Goal: Task Accomplishment & Management: Complete application form

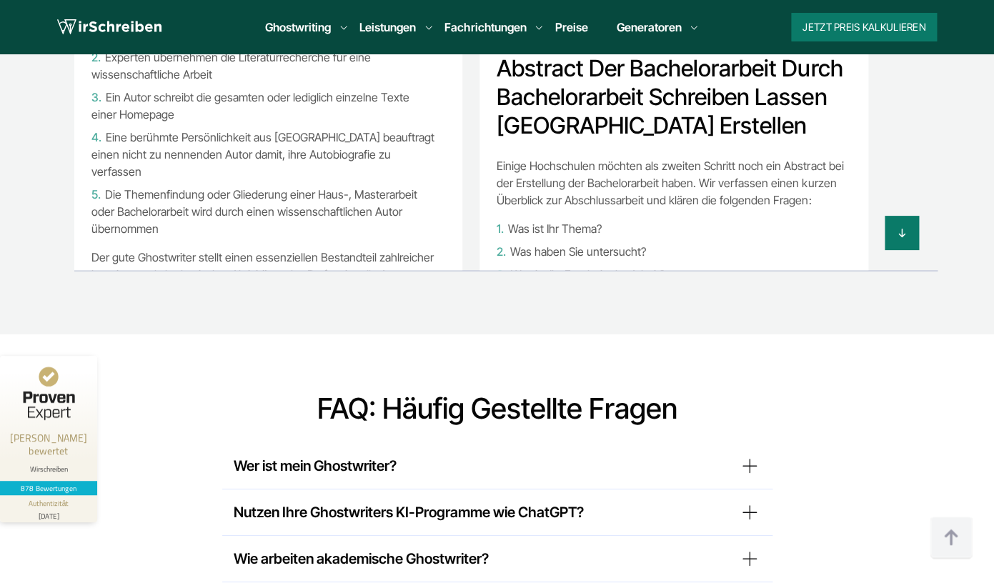
scroll to position [12329, 0]
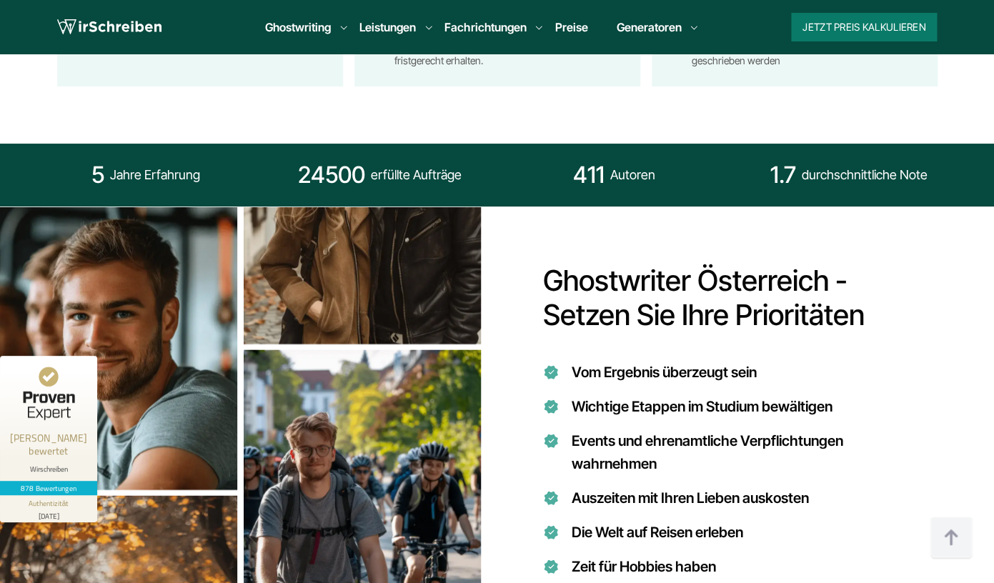
scroll to position [0, 0]
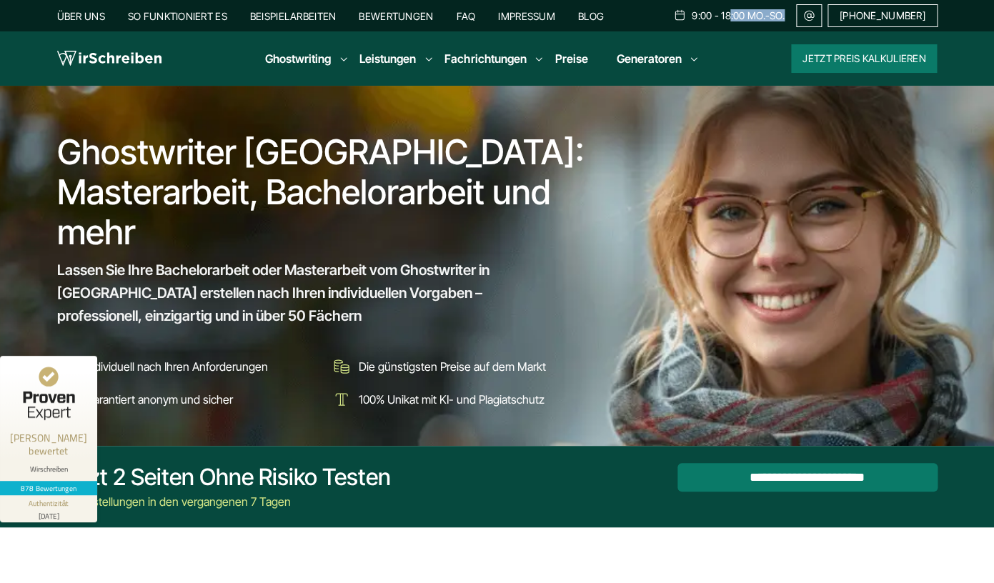
drag, startPoint x: 743, startPoint y: 16, endPoint x: 802, endPoint y: 15, distance: 58.6
click at [796, 15] on div "9:00 - 18:00 Mo.-So." at bounding box center [734, 15] width 123 height 23
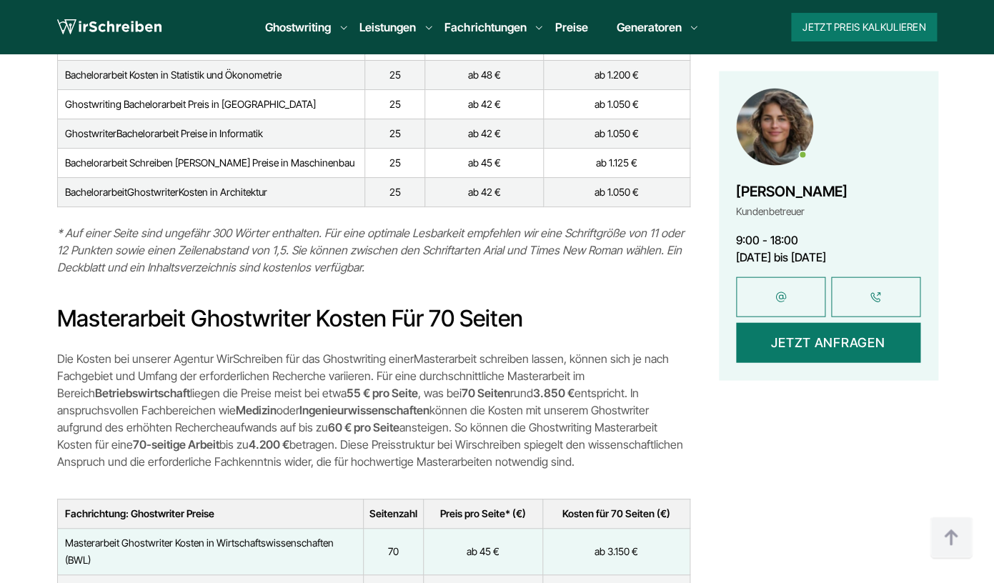
scroll to position [4597, 0]
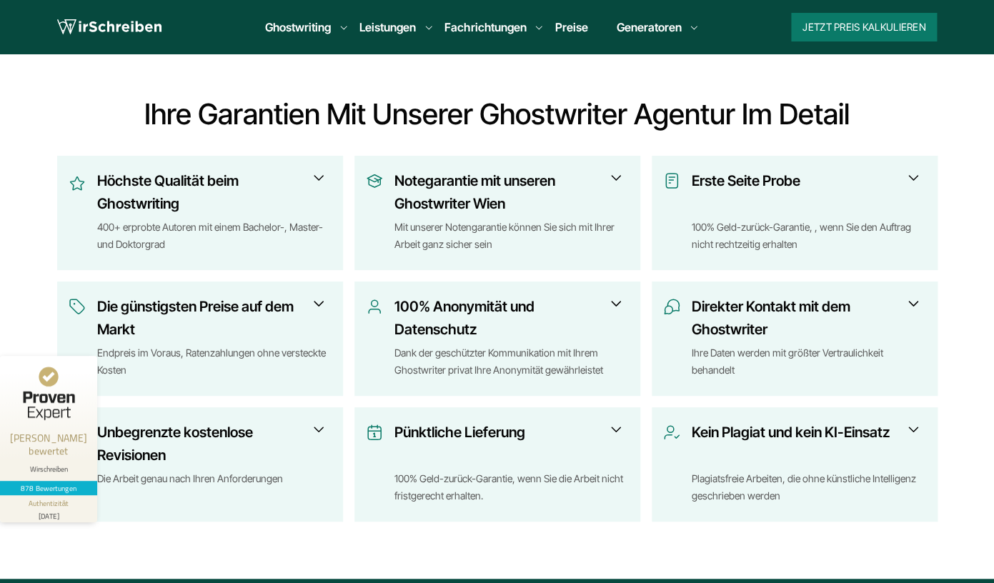
scroll to position [530, 0]
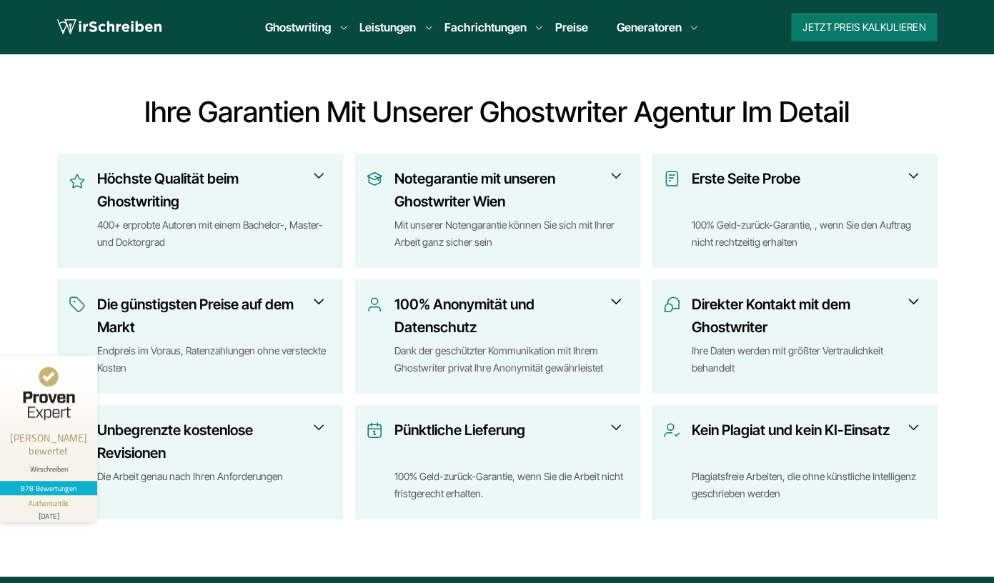
click at [524, 179] on h3 "Notegarantie mit unseren Ghostwriter Wien" at bounding box center [506, 190] width 225 height 46
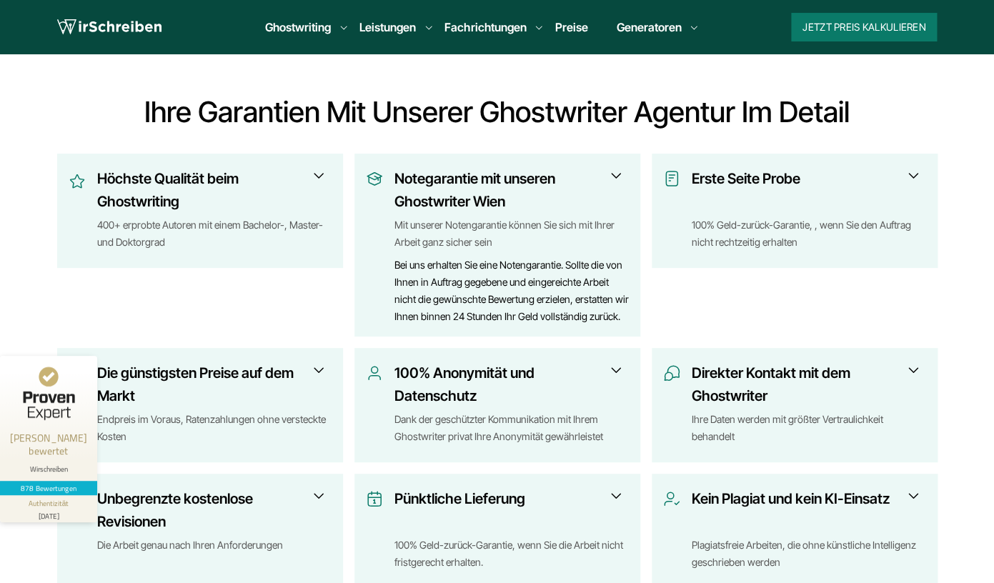
click at [524, 179] on h3 "Notegarantie mit unseren Ghostwriter Wien" at bounding box center [506, 190] width 225 height 46
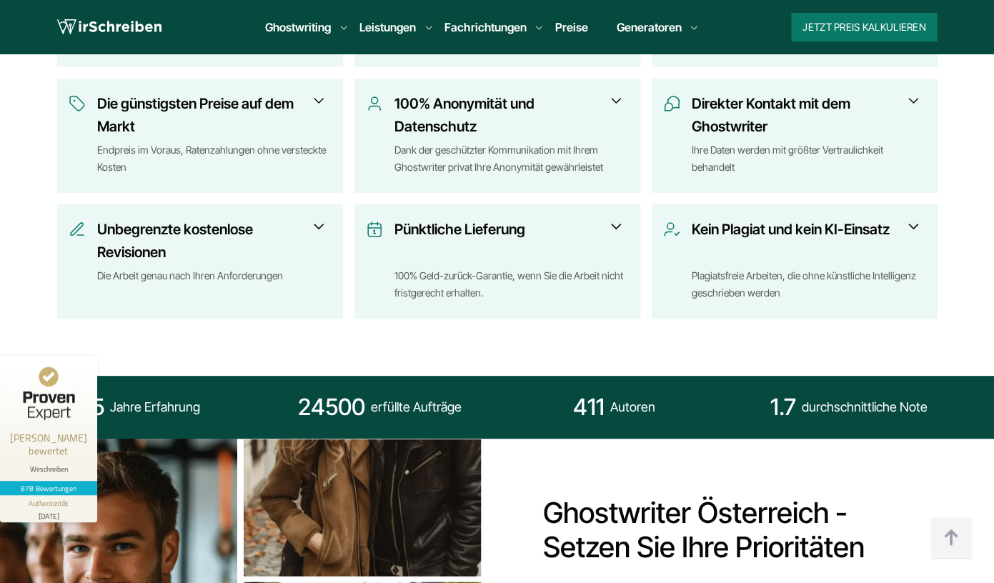
scroll to position [733, 0]
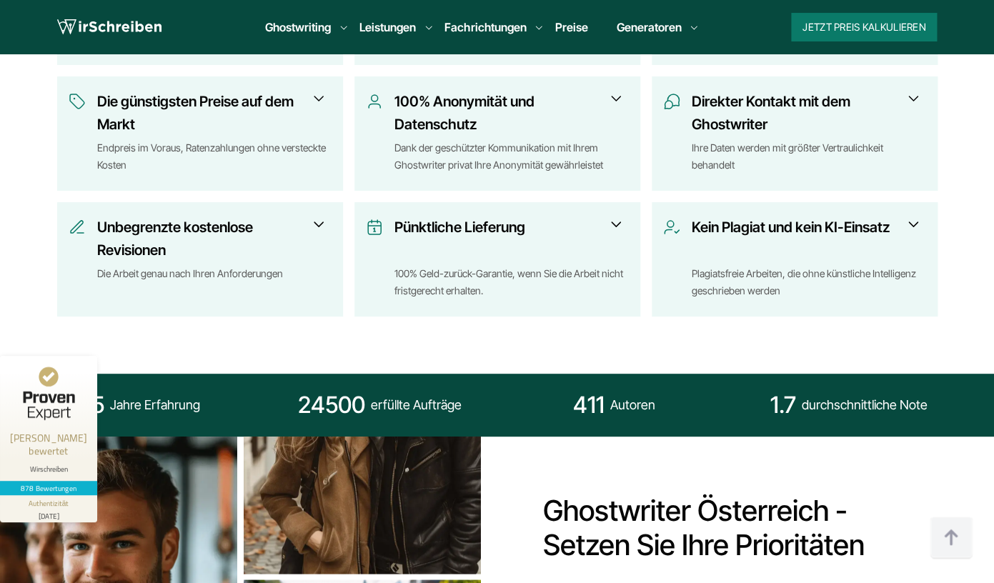
click at [539, 246] on h3 "Pünktliche Lieferung" at bounding box center [506, 239] width 225 height 46
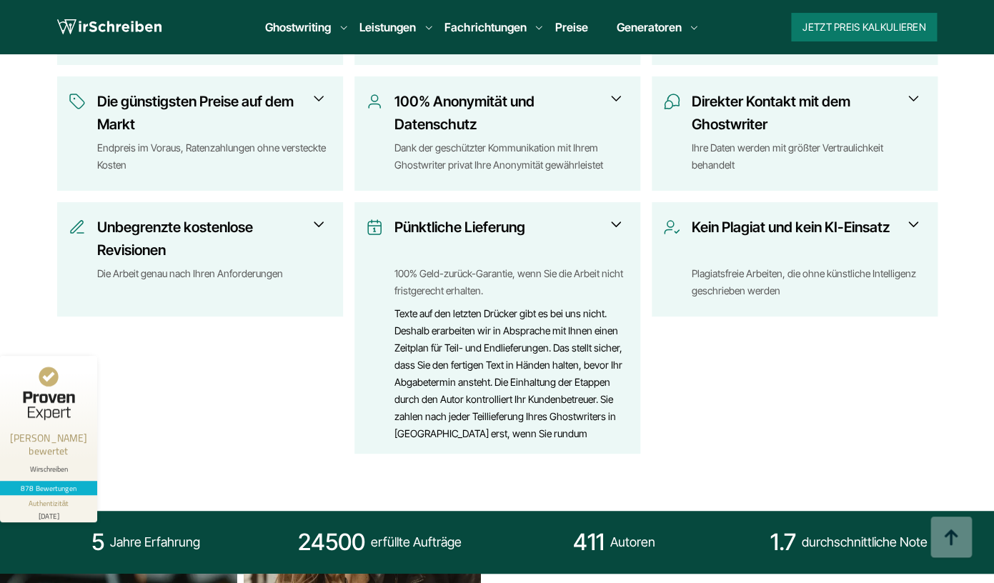
click at [538, 246] on h3 "Pünktliche Lieferung" at bounding box center [506, 239] width 225 height 46
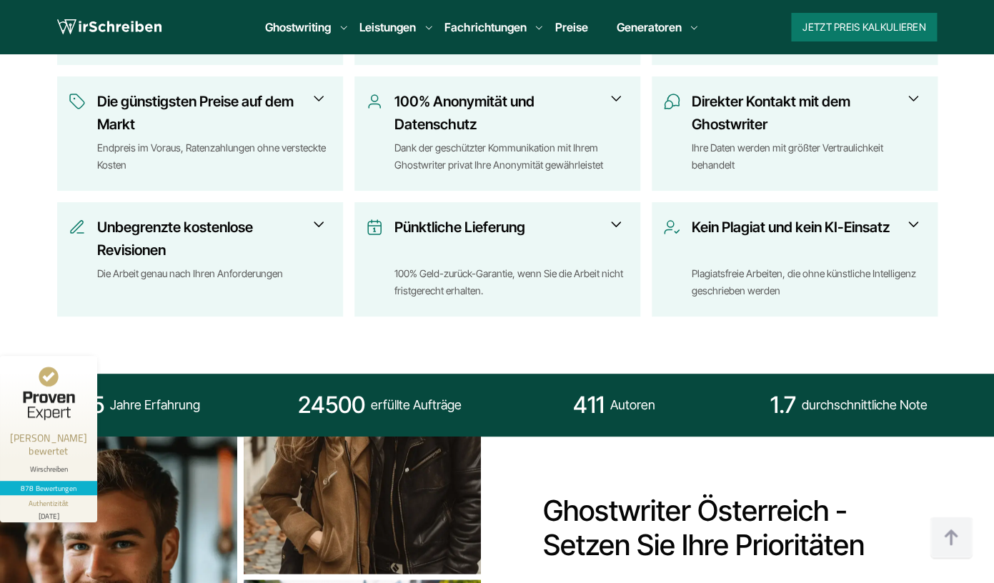
click at [732, 249] on h3 "Kein Plagiat und kein KI-Einsatz" at bounding box center [804, 239] width 225 height 46
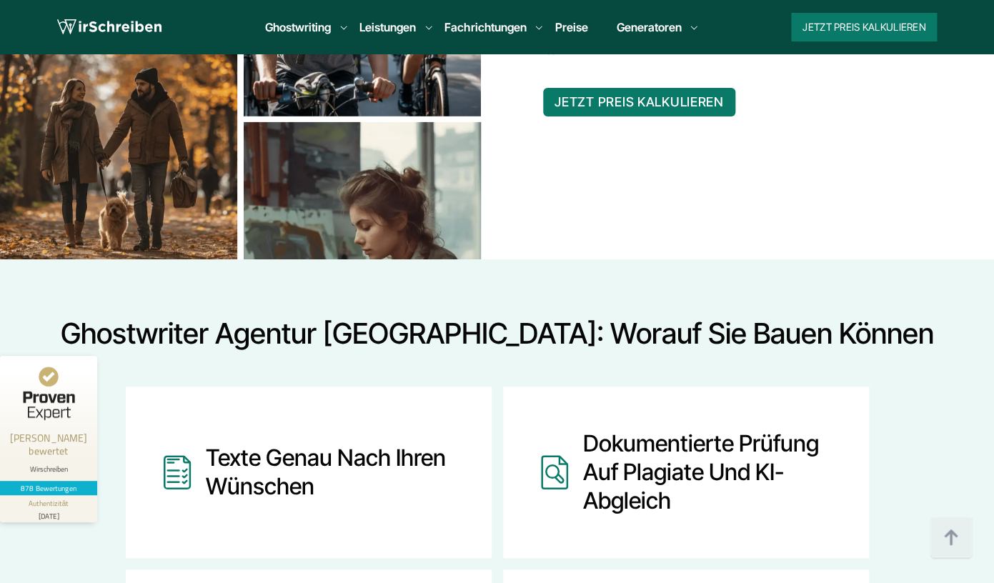
scroll to position [1516, 0]
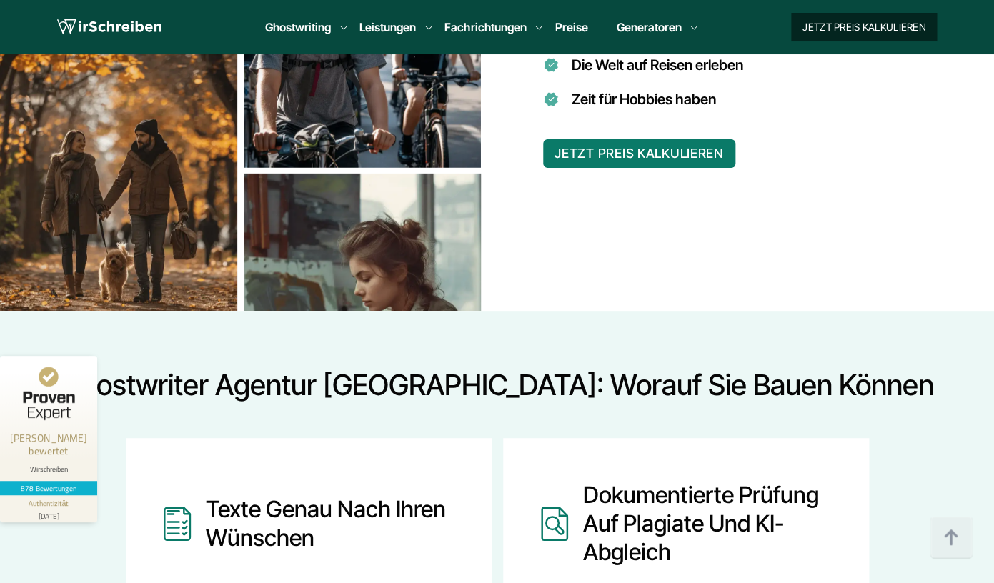
click at [820, 32] on button "Jetzt Preis kalkulieren" at bounding box center [864, 27] width 146 height 29
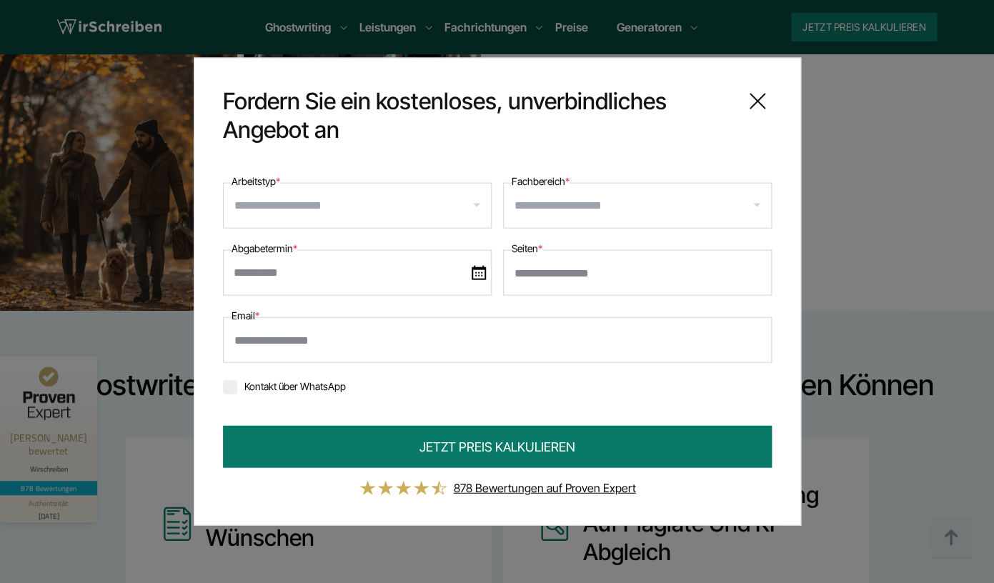
click at [757, 96] on icon at bounding box center [757, 101] width 29 height 29
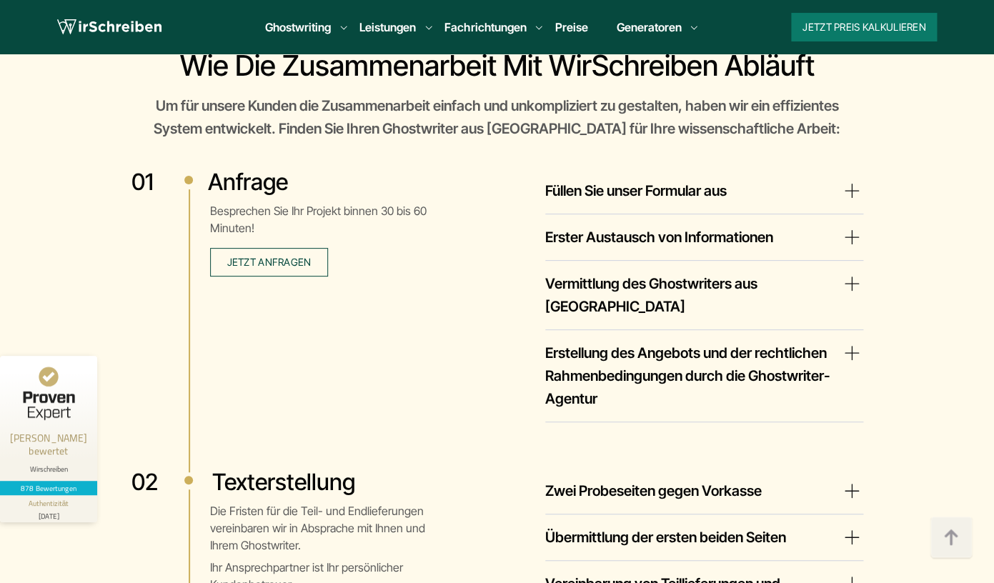
scroll to position [2624, 0]
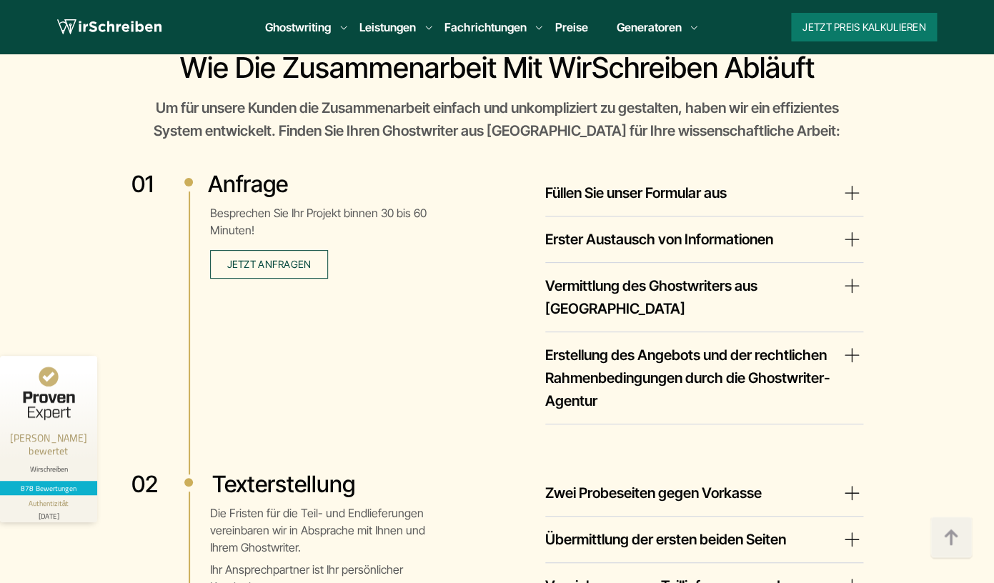
click at [619, 210] on details "Füllen Sie unser Formular aus Wenn Sie einen Ghostwriter finden wollen, senden …" at bounding box center [704, 198] width 318 height 35
click at [612, 197] on summary "Füllen Sie unser Formular aus" at bounding box center [704, 192] width 318 height 23
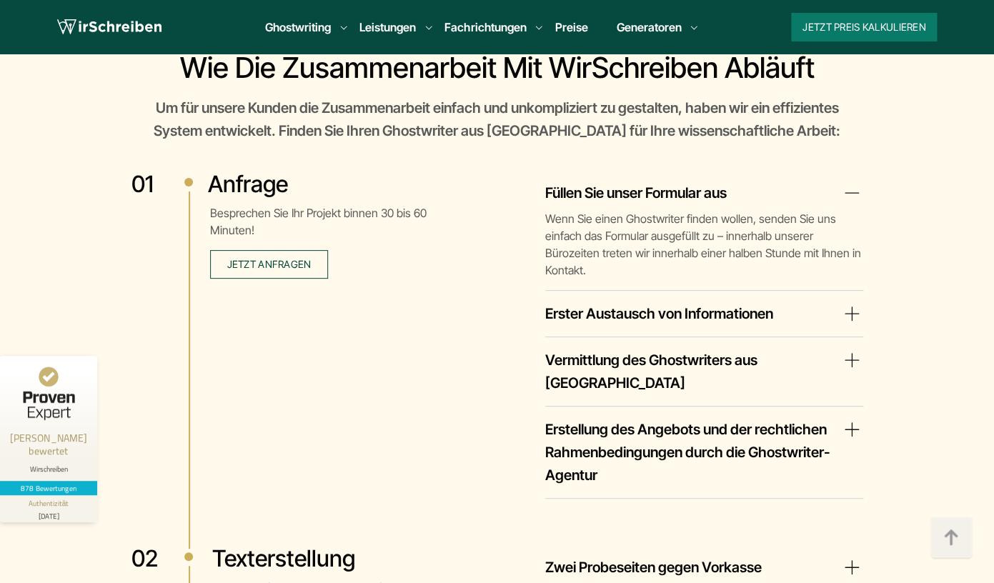
click at [585, 284] on div "Füllen Sie unser Formular aus Wenn Sie einen Ghostwriter finden wollen, senden …" at bounding box center [663, 334] width 400 height 329
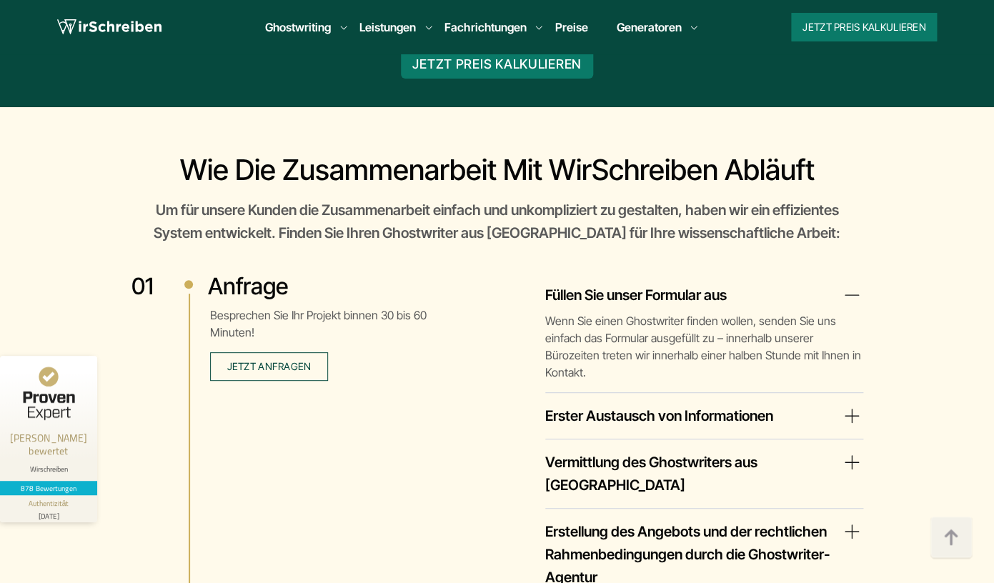
scroll to position [2460, 0]
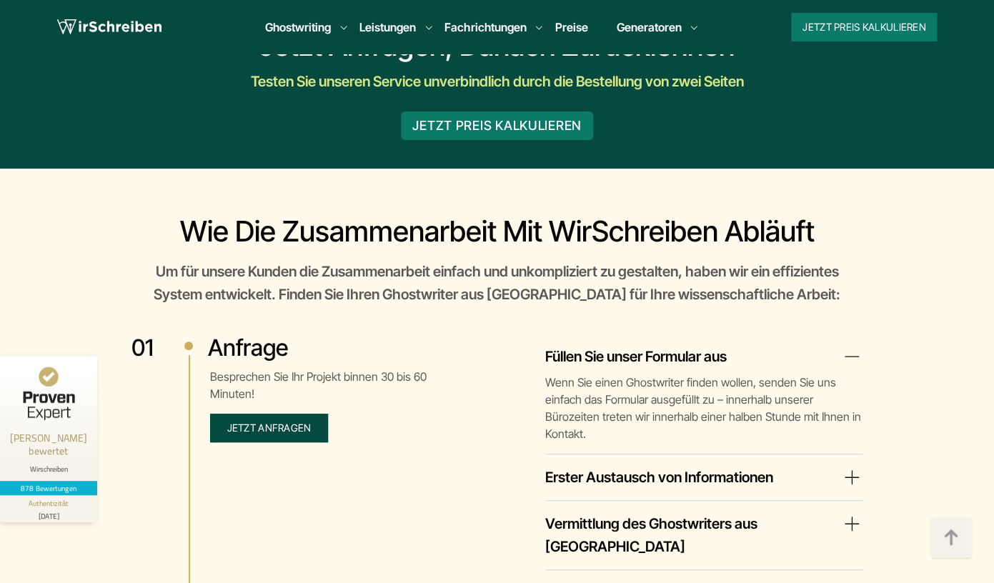
click at [306, 418] on button "Jetzt anfragen" at bounding box center [269, 428] width 119 height 29
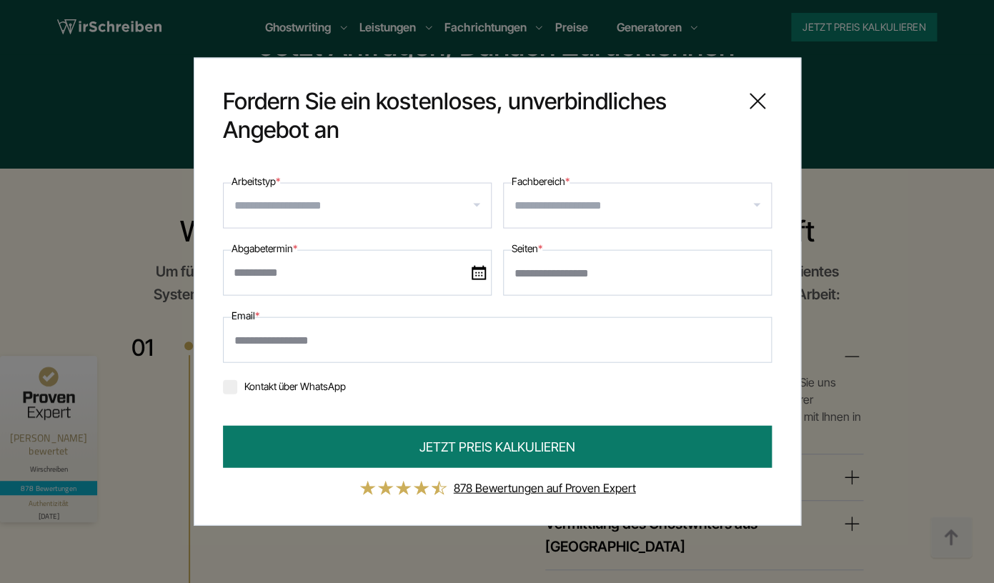
click at [750, 96] on icon at bounding box center [757, 101] width 29 height 29
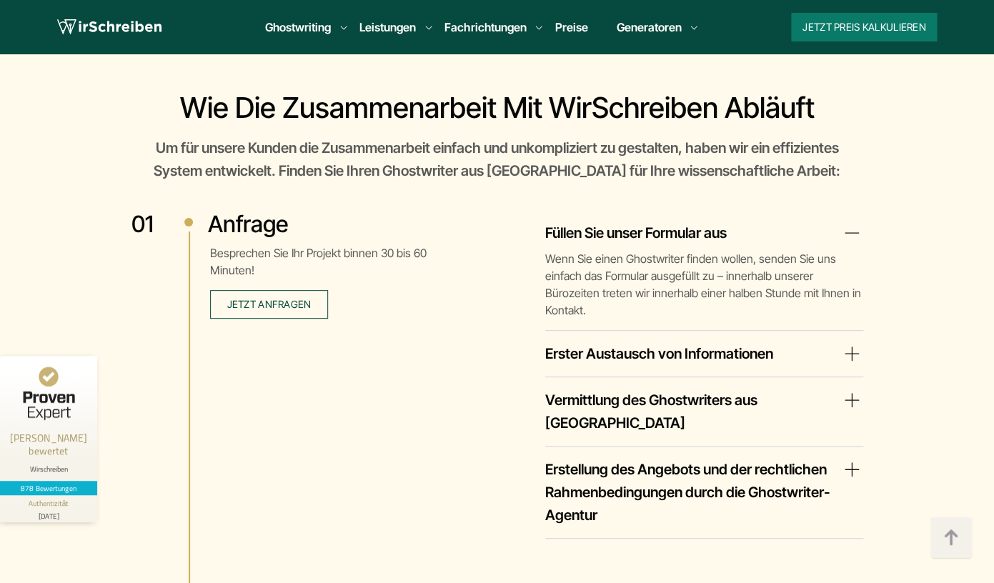
scroll to position [2586, 0]
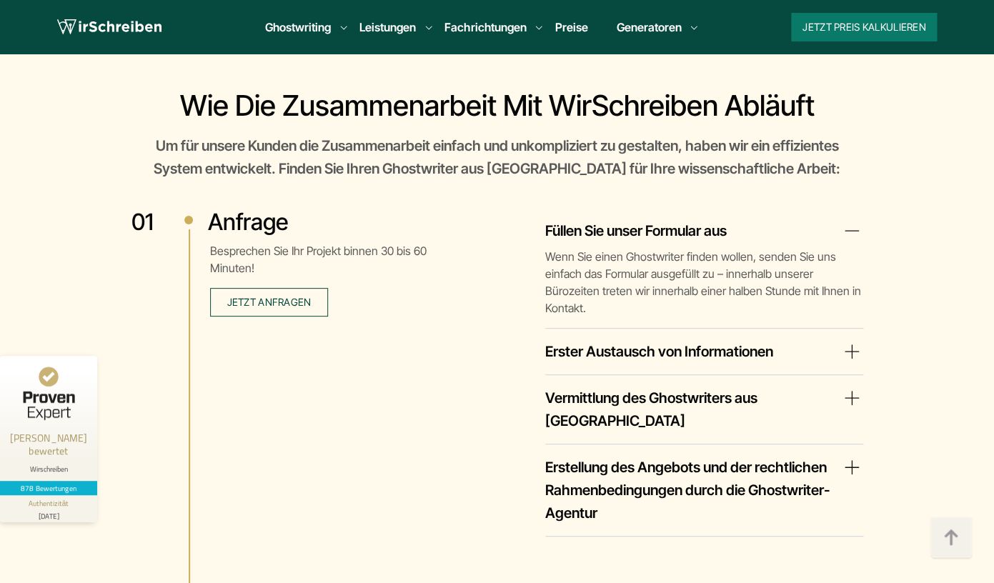
click at [599, 346] on details "Erster Austausch von Informationen" at bounding box center [704, 357] width 318 height 35
click at [594, 322] on div "Füllen Sie unser Formular aus Wenn Sie einen Ghostwriter finden wollen, senden …" at bounding box center [663, 372] width 400 height 329
click at [595, 340] on summary "Erster Austausch von Informationen" at bounding box center [704, 351] width 318 height 23
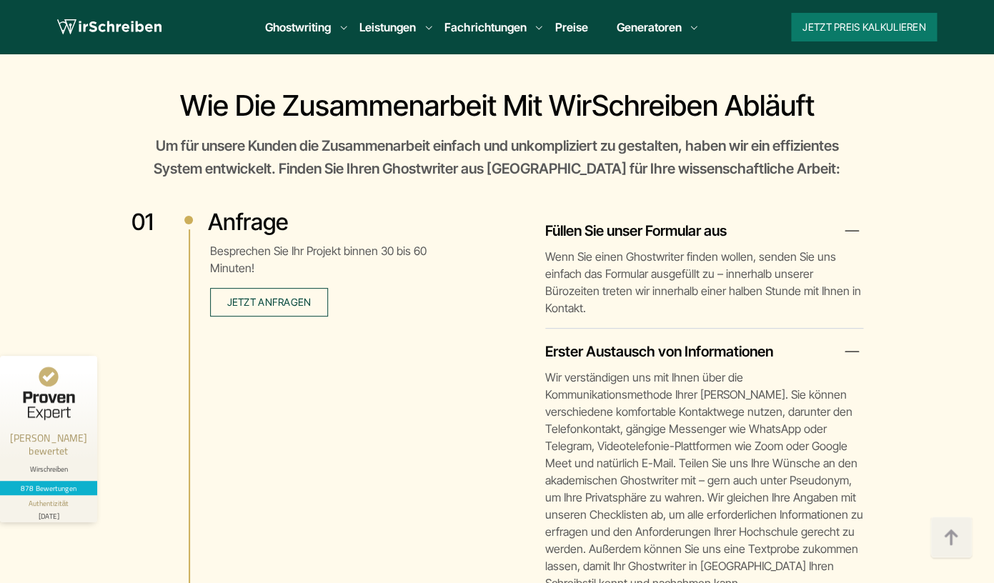
click at [583, 340] on summary "Erster Austausch von Informationen" at bounding box center [704, 351] width 318 height 23
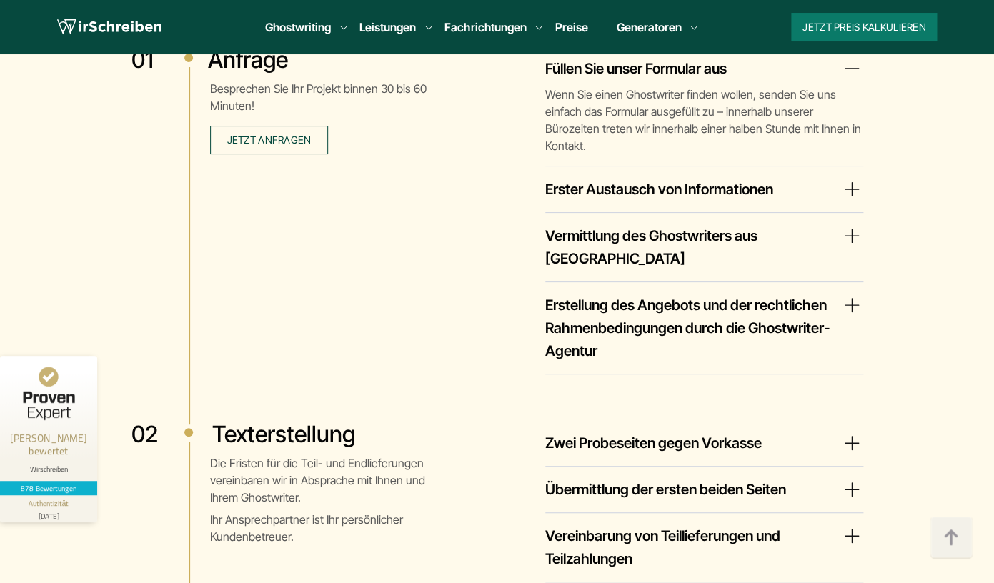
scroll to position [2752, 0]
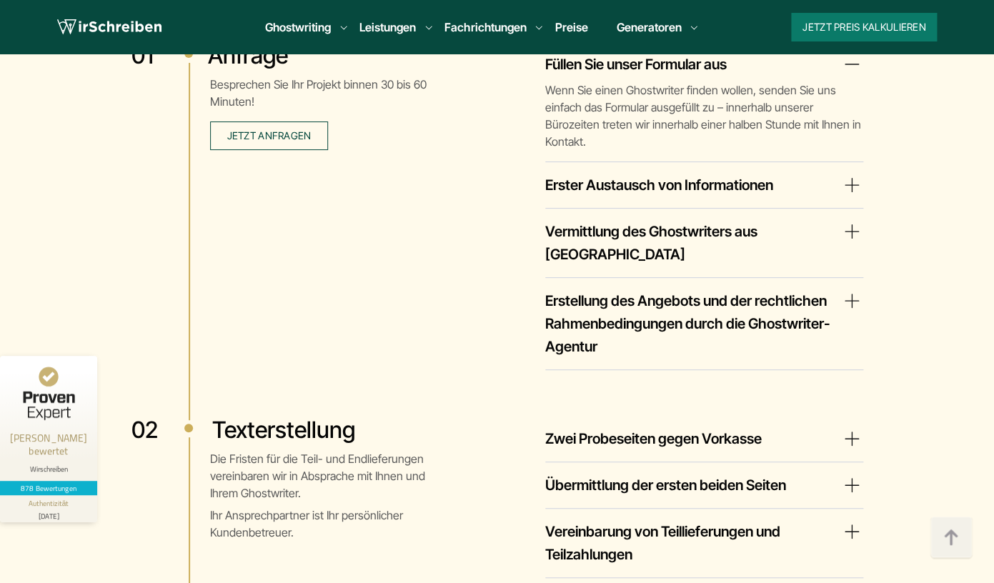
click at [589, 289] on summary "Erstellung des Angebots und der rechtlichen Rahmenbedingungen durch die Ghostwr…" at bounding box center [704, 323] width 318 height 69
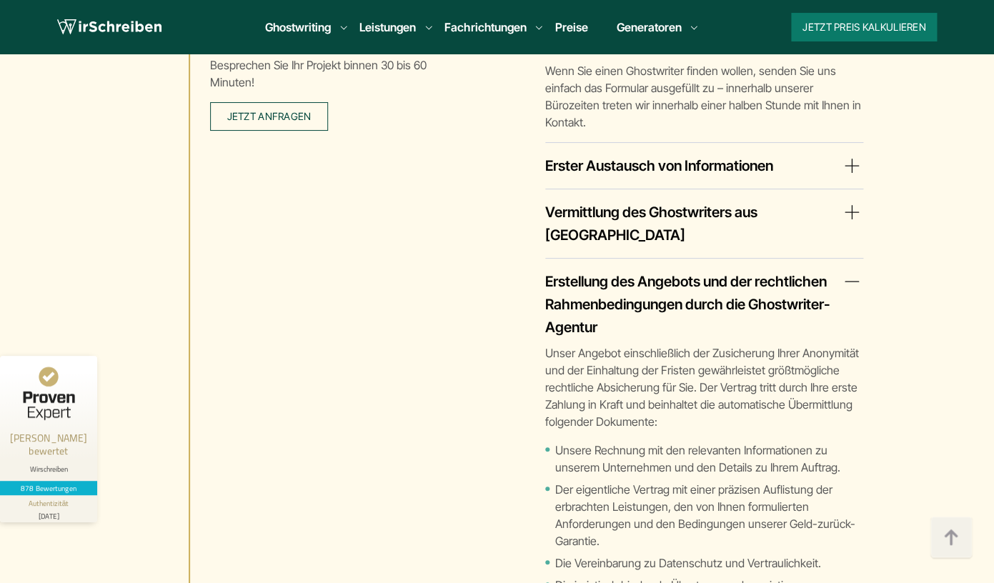
scroll to position [2706, 0]
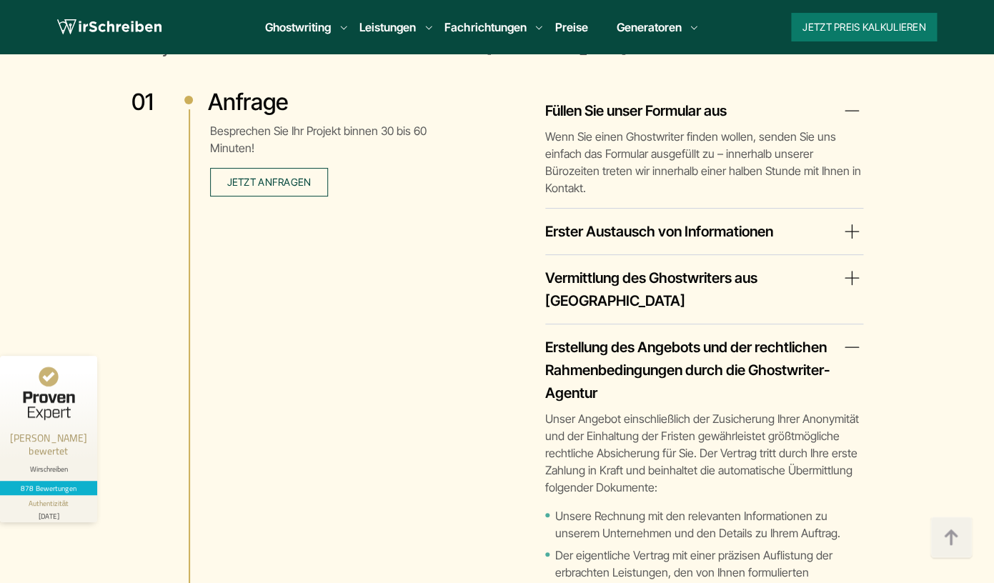
click at [587, 267] on summary "Vermittlung des Ghostwriters aus Österreich" at bounding box center [704, 290] width 318 height 46
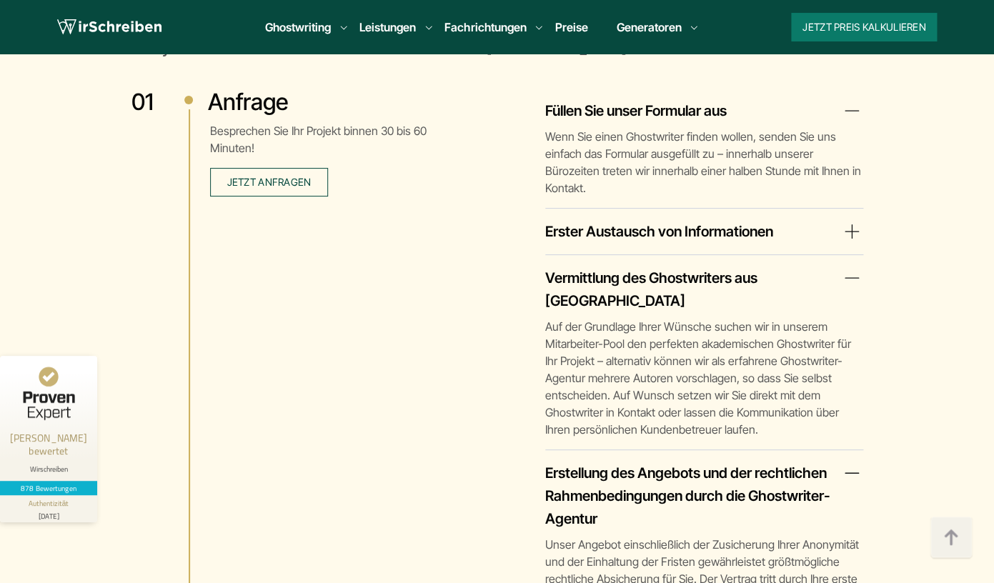
click at [592, 220] on summary "Erster Austausch von Informationen" at bounding box center [704, 231] width 318 height 23
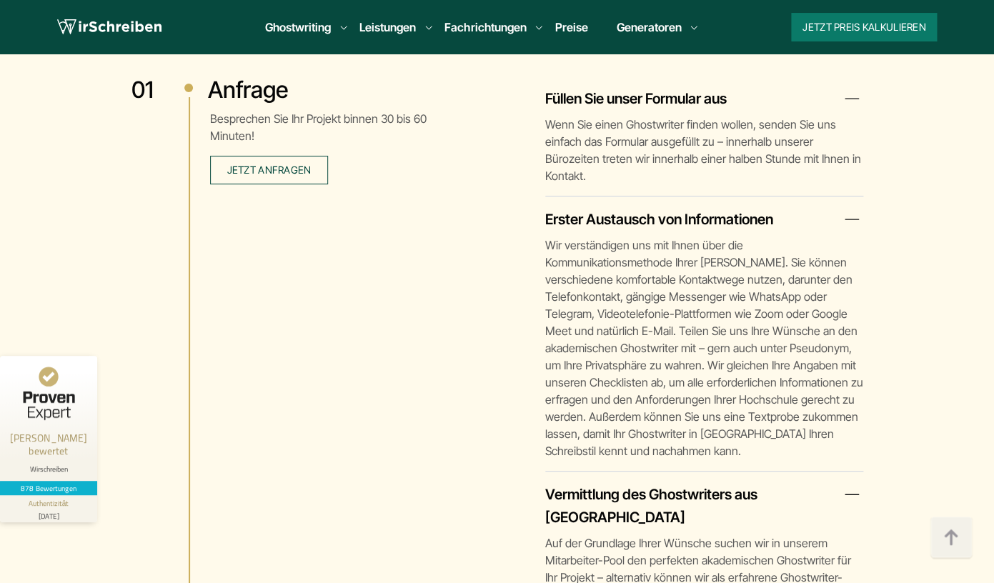
scroll to position [2611, 0]
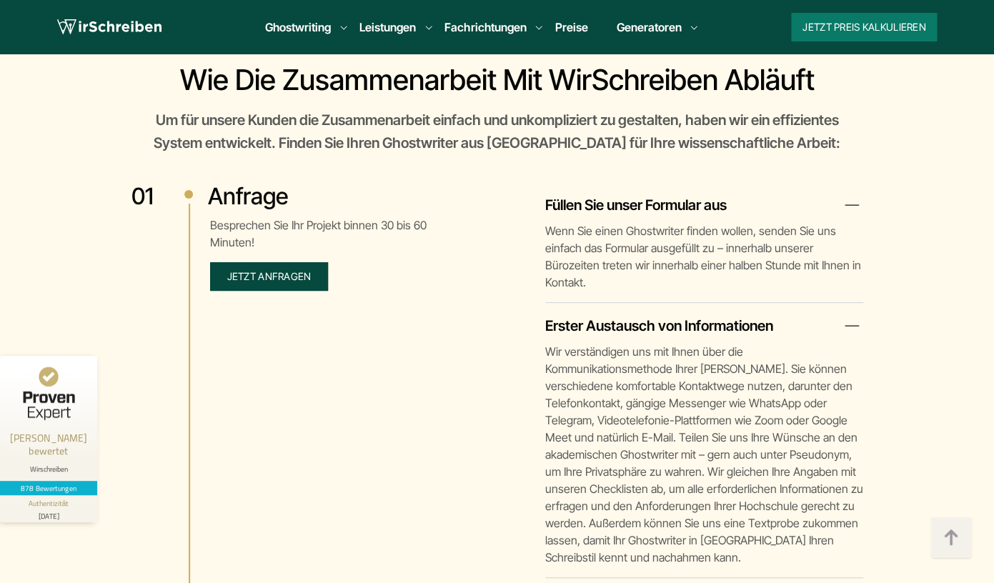
click at [291, 277] on span "Jetzt anfragen" at bounding box center [269, 276] width 84 height 12
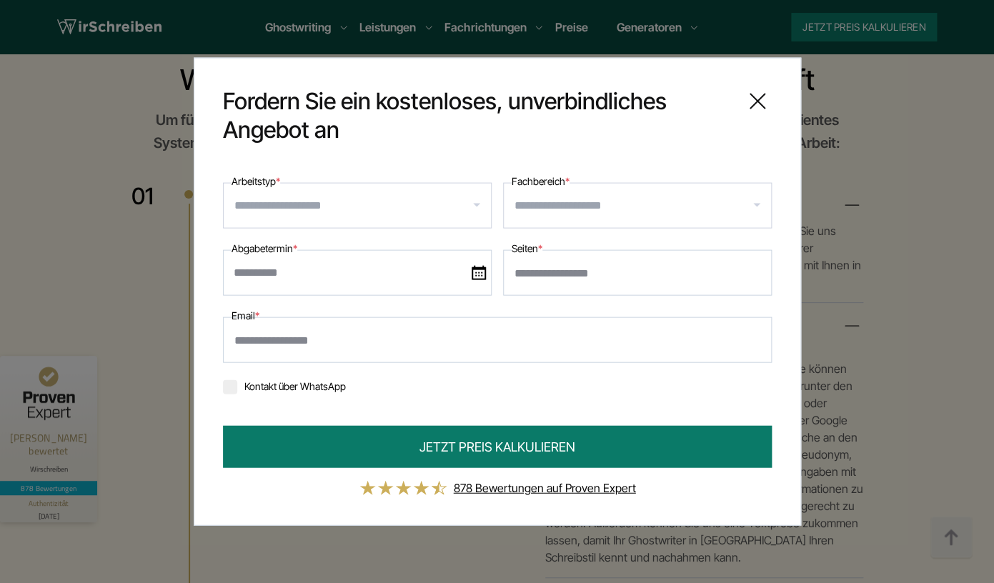
click at [302, 217] on div at bounding box center [357, 206] width 269 height 46
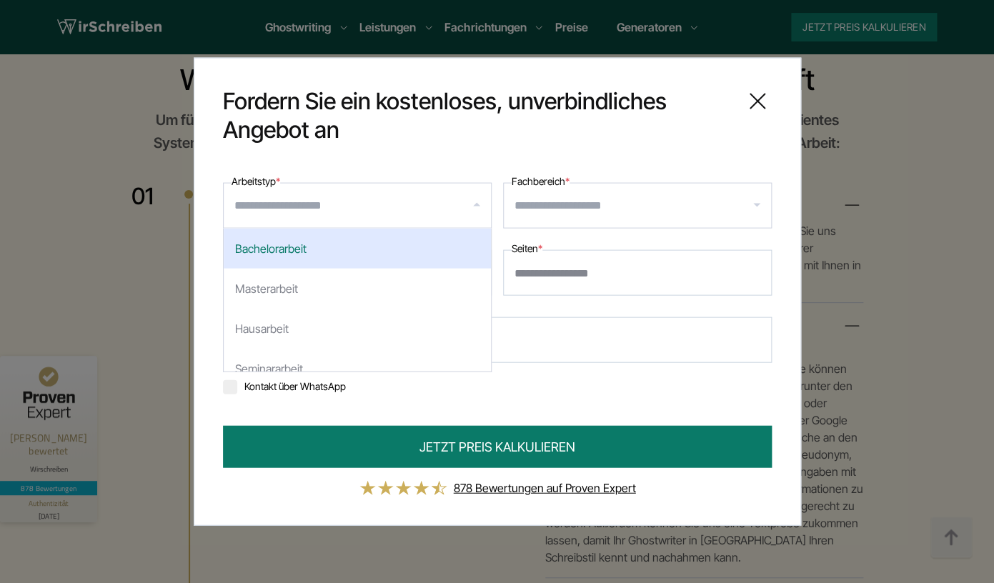
click at [294, 245] on div "Bachelorarbeit" at bounding box center [357, 249] width 267 height 40
select select "**"
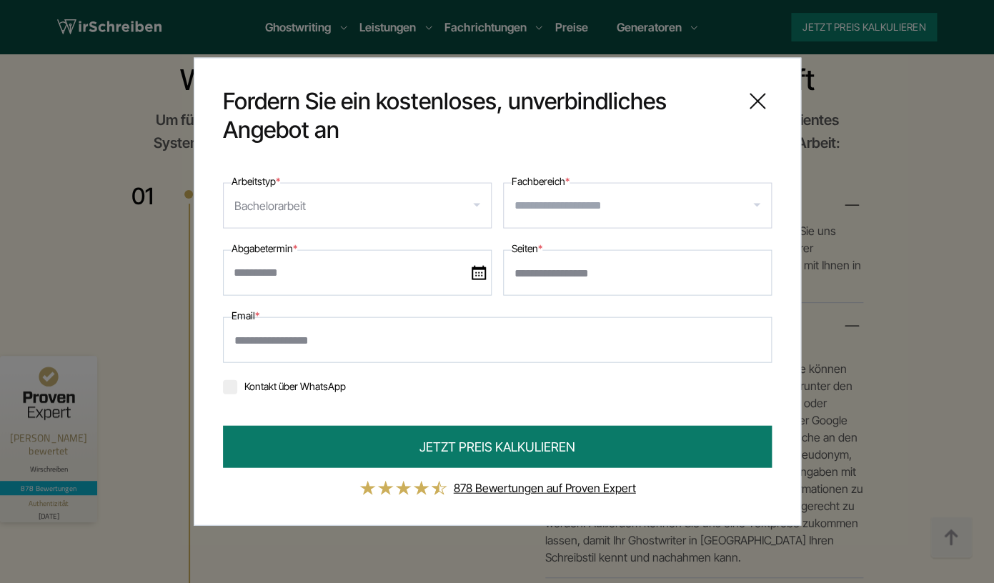
click at [531, 203] on input "Fachbereich *" at bounding box center [642, 205] width 257 height 23
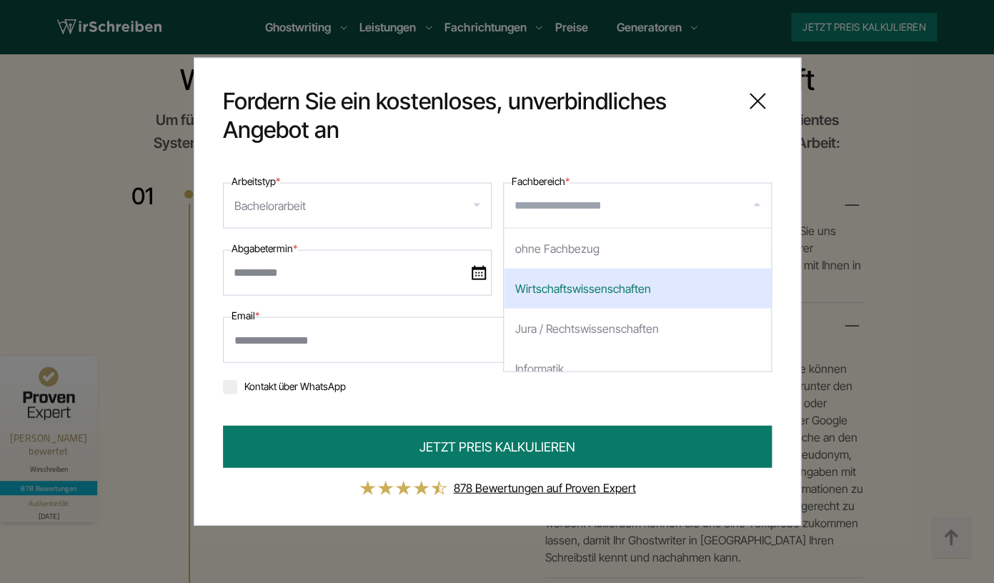
click at [555, 297] on div "Wirtschaftswissenschaften" at bounding box center [637, 289] width 267 height 40
select select "*"
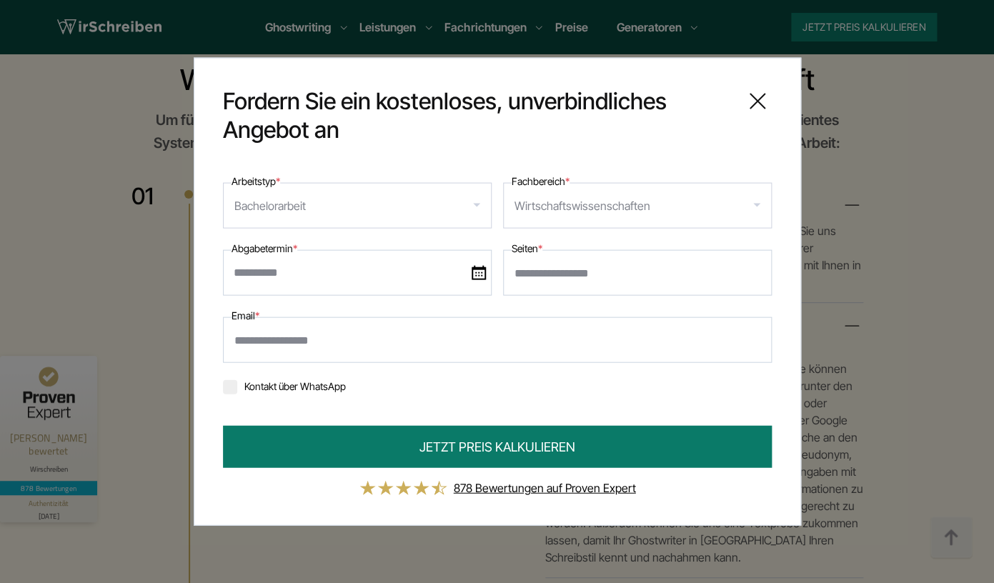
click at [532, 275] on input "Seiten *" at bounding box center [637, 273] width 269 height 46
type input "**"
click at [322, 277] on input "text" at bounding box center [357, 273] width 269 height 46
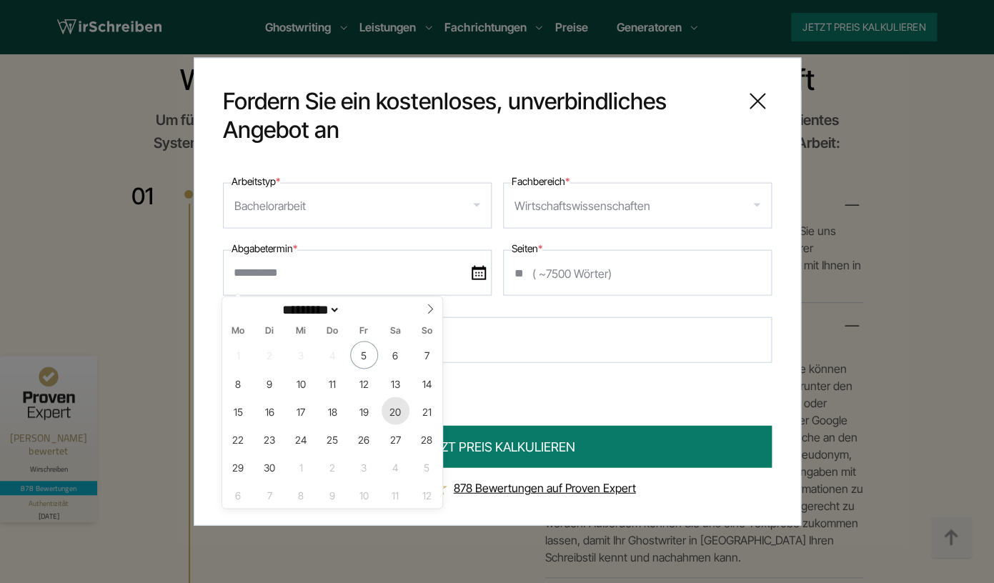
click at [394, 413] on span "20" at bounding box center [396, 411] width 28 height 28
type input "**********"
click at [392, 412] on span "20" at bounding box center [396, 411] width 28 height 28
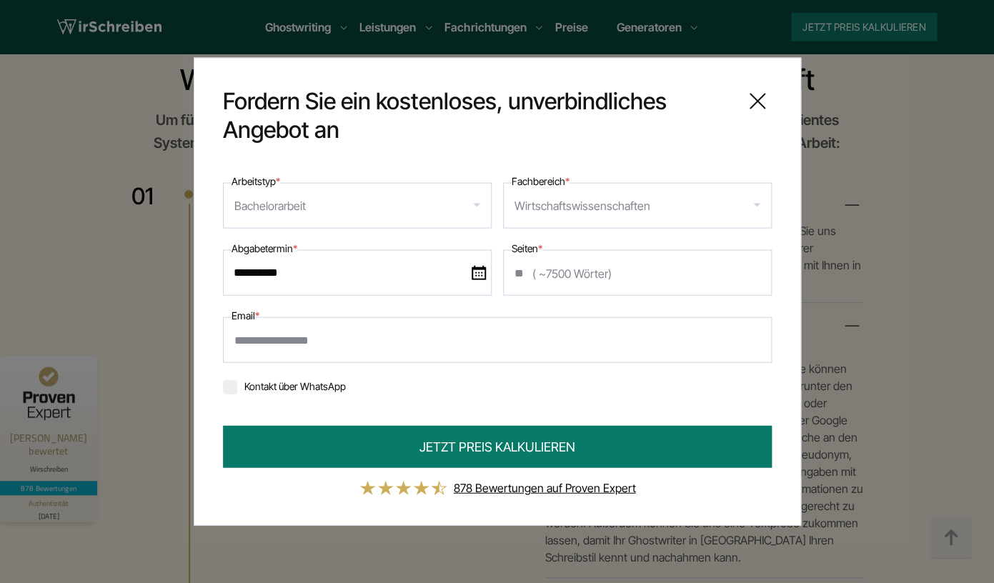
click at [364, 281] on input "**********" at bounding box center [357, 273] width 269 height 46
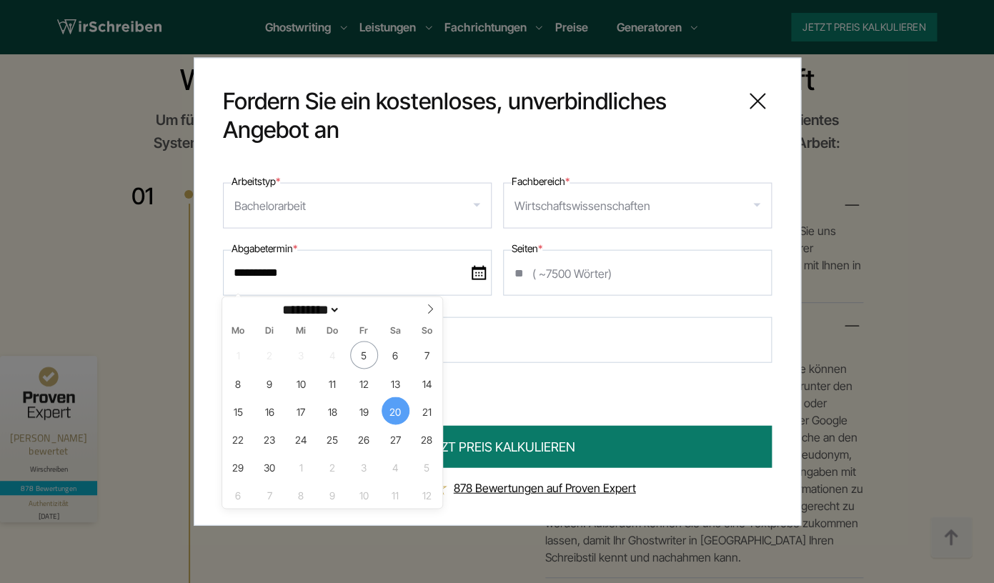
click at [391, 414] on span "20" at bounding box center [396, 411] width 28 height 28
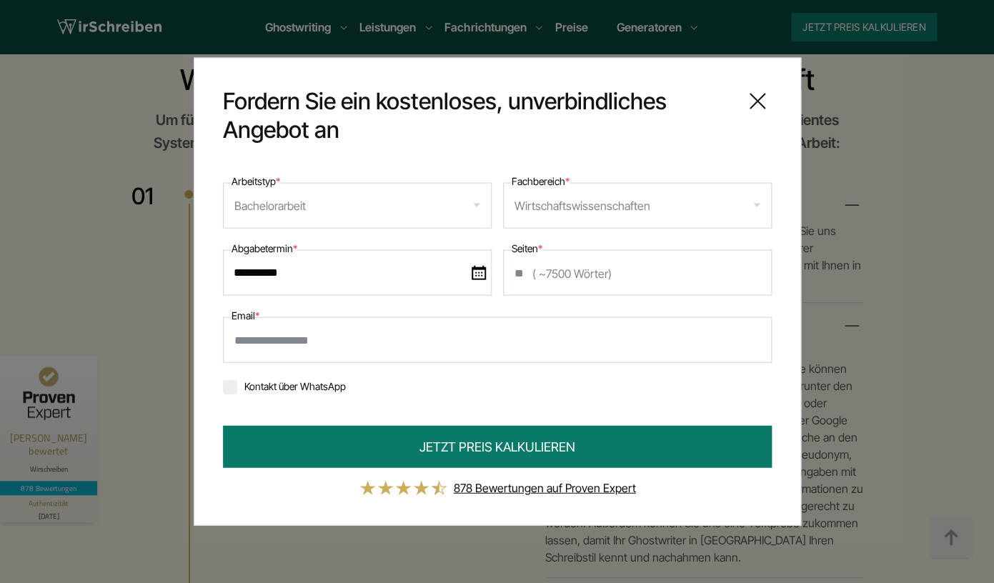
click at [364, 344] on input "Email *" at bounding box center [497, 340] width 549 height 46
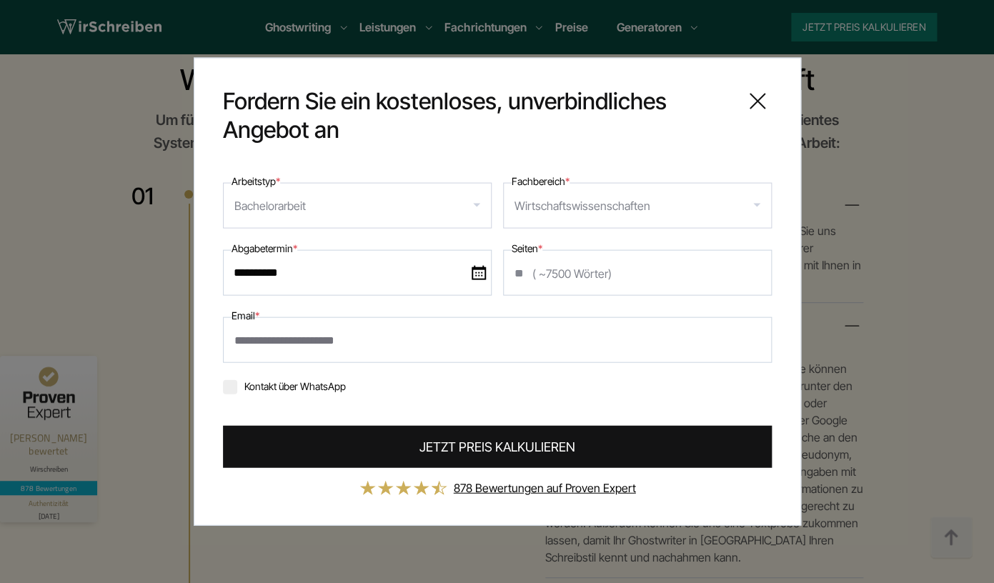
type input "**********"
click at [317, 452] on button "JETZT PREIS KALKULIEREN" at bounding box center [497, 447] width 549 height 42
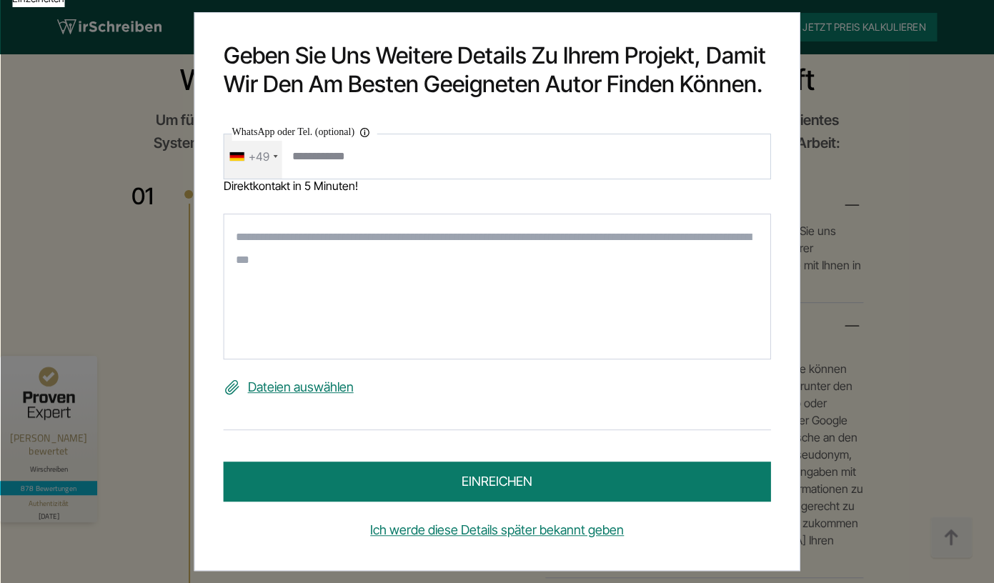
click at [252, 237] on textarea at bounding box center [497, 287] width 547 height 146
click at [292, 391] on label "Dateien auswählen" at bounding box center [497, 387] width 547 height 23
click at [0, 0] on input "Dateien auswählen" at bounding box center [0, 0] width 0 height 0
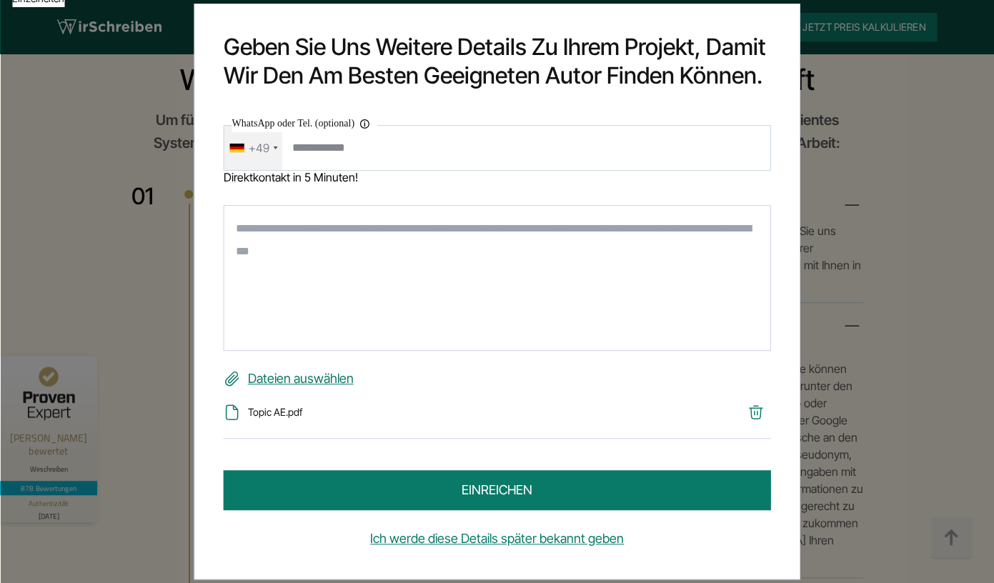
click at [355, 261] on textarea at bounding box center [497, 278] width 547 height 146
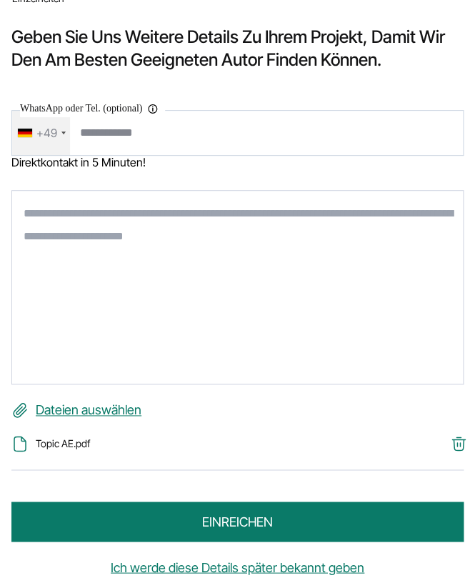
scroll to position [1888, 0]
click at [89, 219] on textarea at bounding box center [237, 287] width 452 height 194
click at [86, 226] on textarea at bounding box center [237, 287] width 452 height 194
paste textarea "**********"
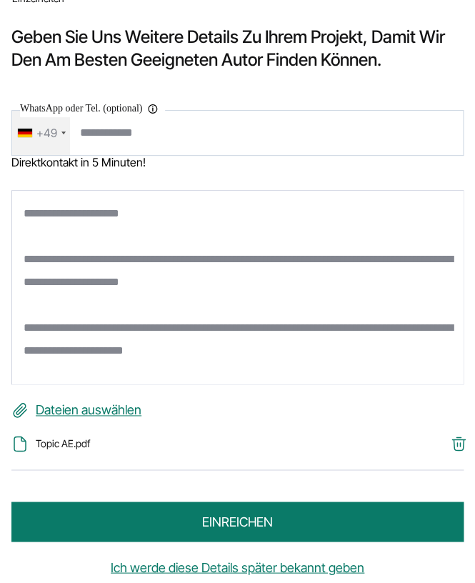
scroll to position [1590, 0]
drag, startPoint x: 151, startPoint y: 219, endPoint x: -2, endPoint y: 214, distance: 153.0
click at [11, 214] on textarea "**********" at bounding box center [237, 287] width 452 height 194
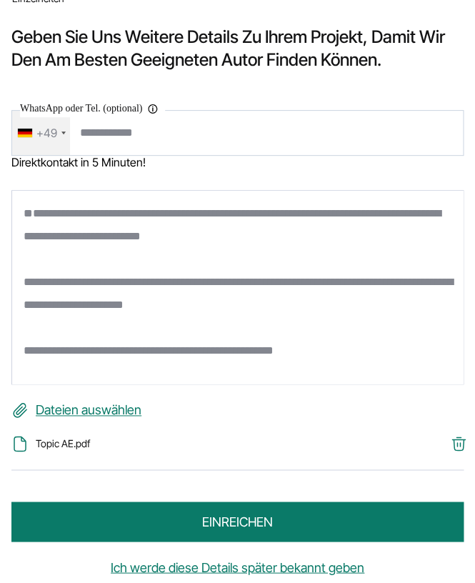
click at [23, 260] on textarea "**********" at bounding box center [237, 287] width 452 height 194
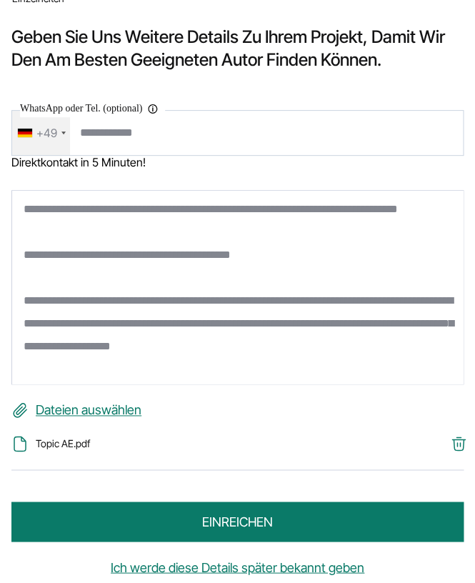
scroll to position [190, 0]
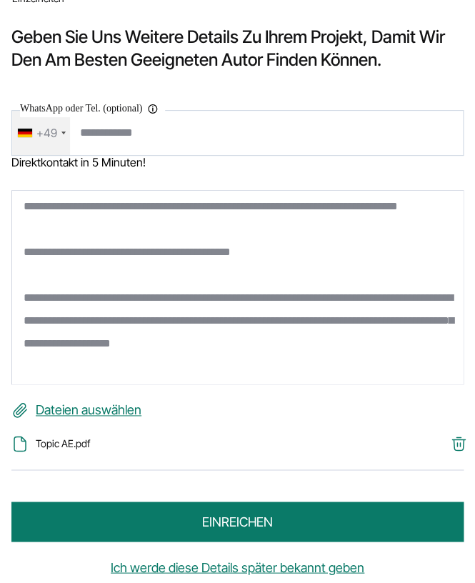
click at [24, 279] on textarea "**********" at bounding box center [237, 287] width 452 height 194
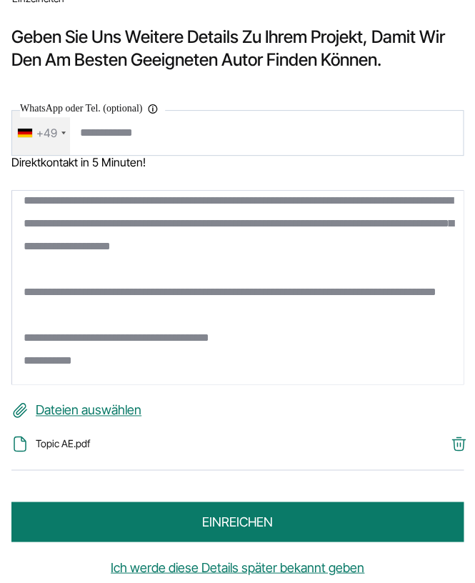
scroll to position [287, 0]
click at [104, 300] on textarea "**********" at bounding box center [237, 287] width 452 height 194
click at [98, 369] on textarea "**********" at bounding box center [237, 287] width 452 height 194
drag, startPoint x: 98, startPoint y: 369, endPoint x: -12, endPoint y: 367, distance: 110.1
click at [11, 367] on textarea "**********" at bounding box center [237, 287] width 452 height 194
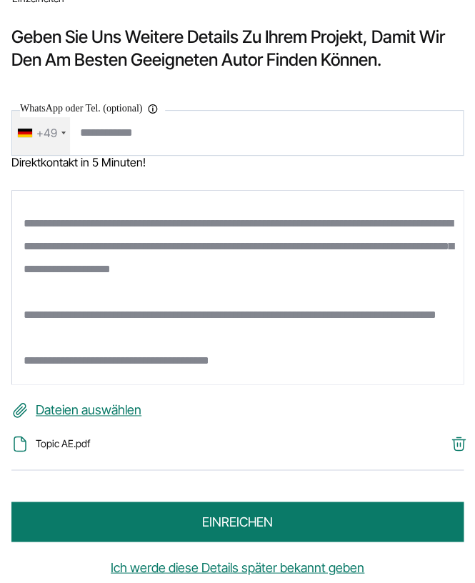
scroll to position [264, 0]
type textarea "**********"
click at [205, 521] on button "einreichen" at bounding box center [237, 522] width 452 height 40
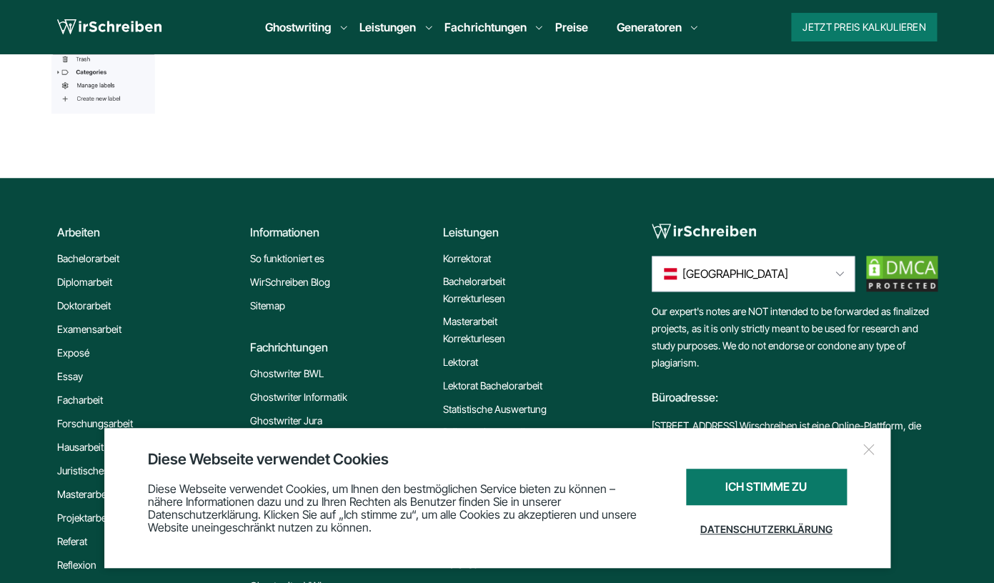
scroll to position [480, 0]
